Goal: Information Seeking & Learning: Learn about a topic

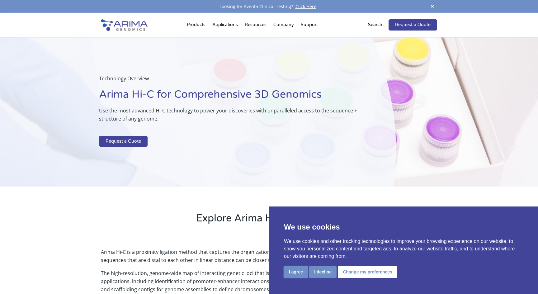
click at [299, 270] on button "I agree" at bounding box center [296, 272] width 24 height 12
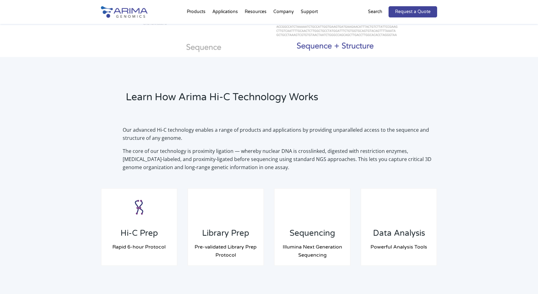
scroll to position [375, 0]
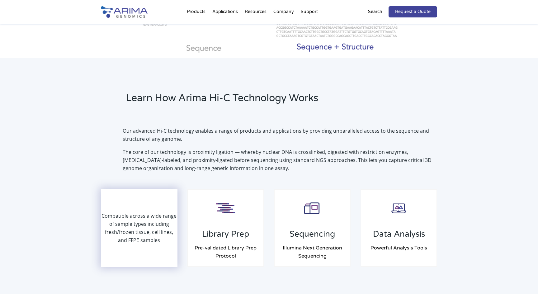
click at [134, 234] on p "Compatible across a wide range of sample types including fresh/frozen tissue, c…" at bounding box center [138, 228] width 75 height 32
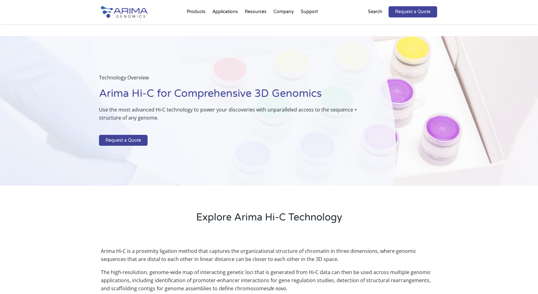
scroll to position [0, 0]
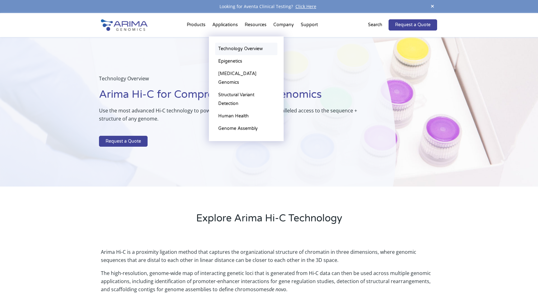
click at [228, 54] on link "Technology Overview" at bounding box center [246, 49] width 62 height 12
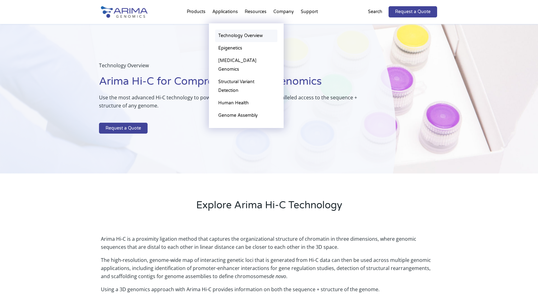
click at [232, 35] on link "Technology Overview" at bounding box center [246, 36] width 62 height 12
